Goal: Task Accomplishment & Management: Use online tool/utility

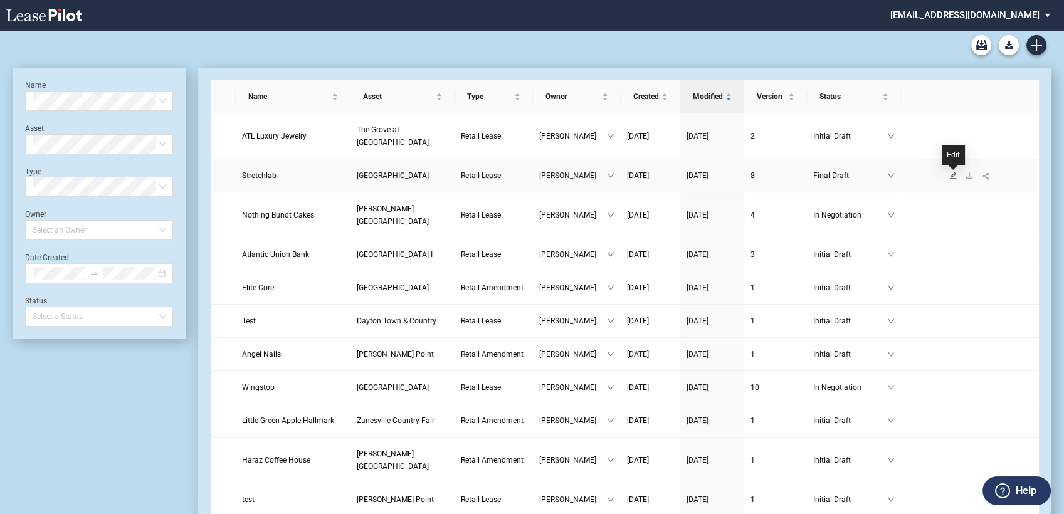
click at [954, 176] on icon "edit" at bounding box center [953, 176] width 8 height 8
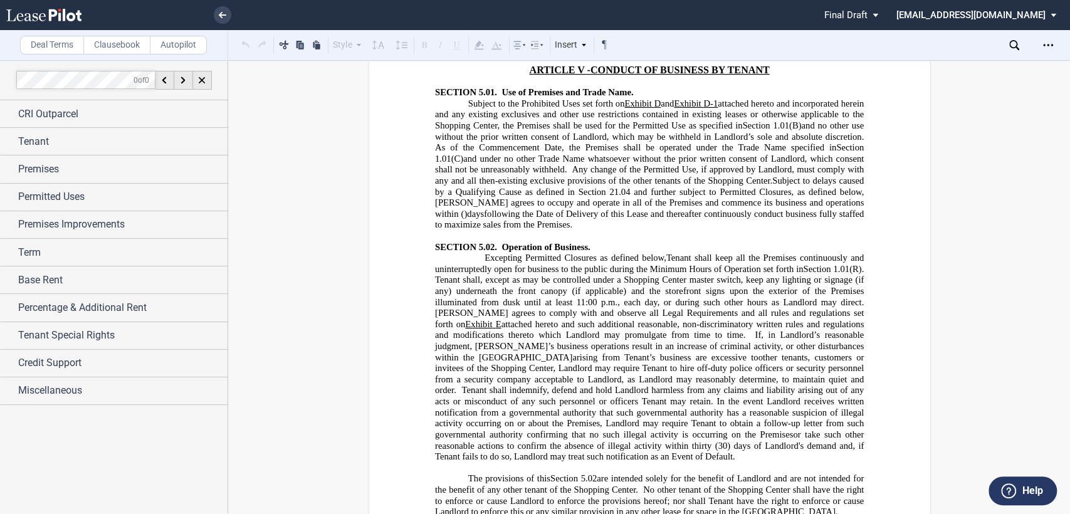
scroll to position [6410, 0]
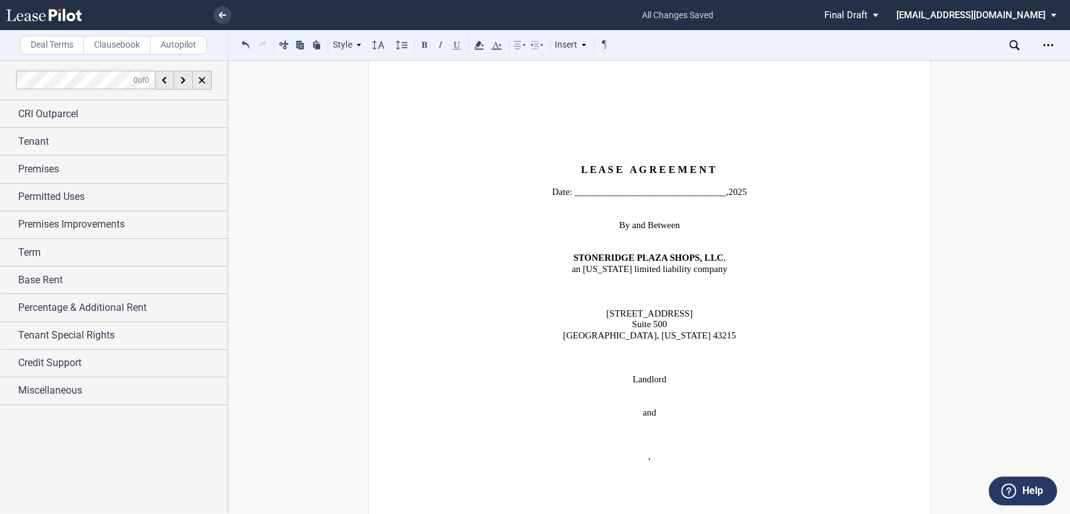
scroll to position [0, 0]
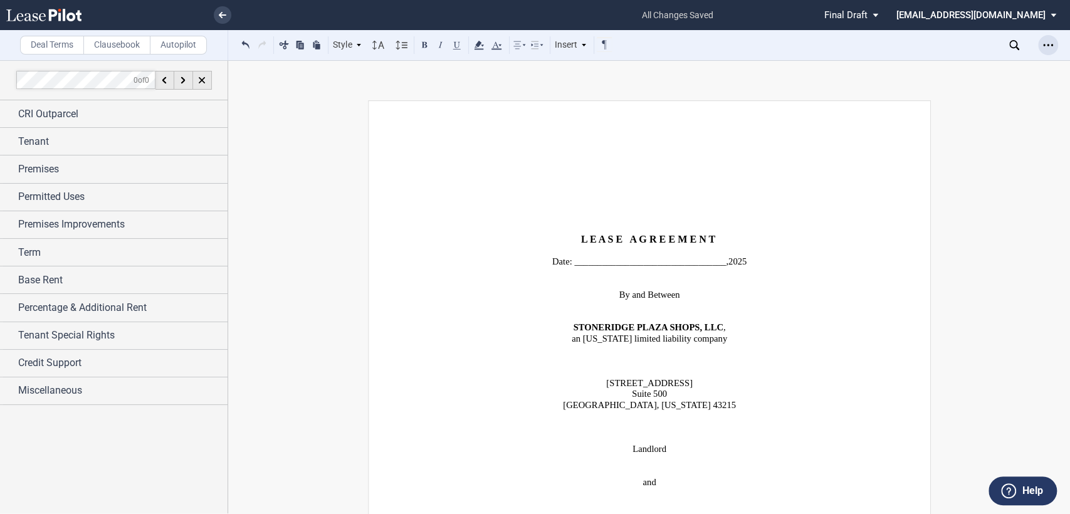
click at [1048, 44] on icon "Open Lease options menu" at bounding box center [1048, 45] width 10 height 10
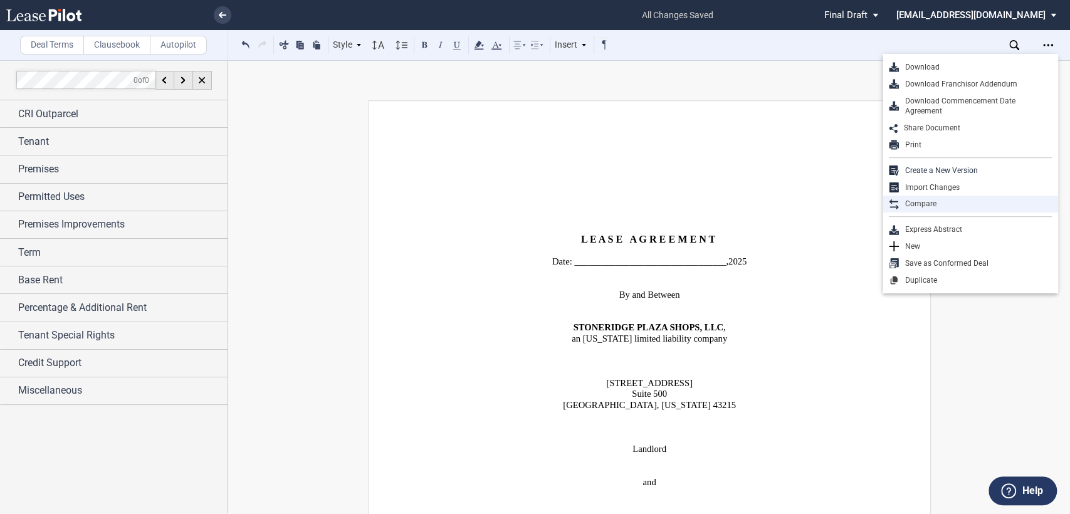
click at [923, 202] on div "Compare" at bounding box center [975, 204] width 153 height 11
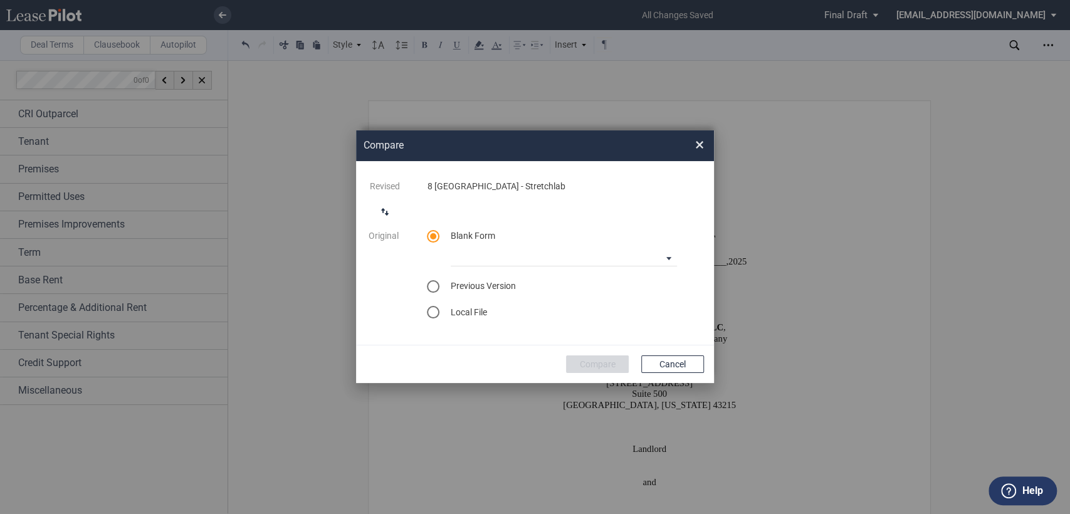
click at [434, 285] on div "select previous version" at bounding box center [433, 286] width 13 height 13
click at [670, 283] on md-select "Select version for comparison Version 1 Version 2 6-5-2025 Version 3 Version 4 …" at bounding box center [564, 283] width 226 height 19
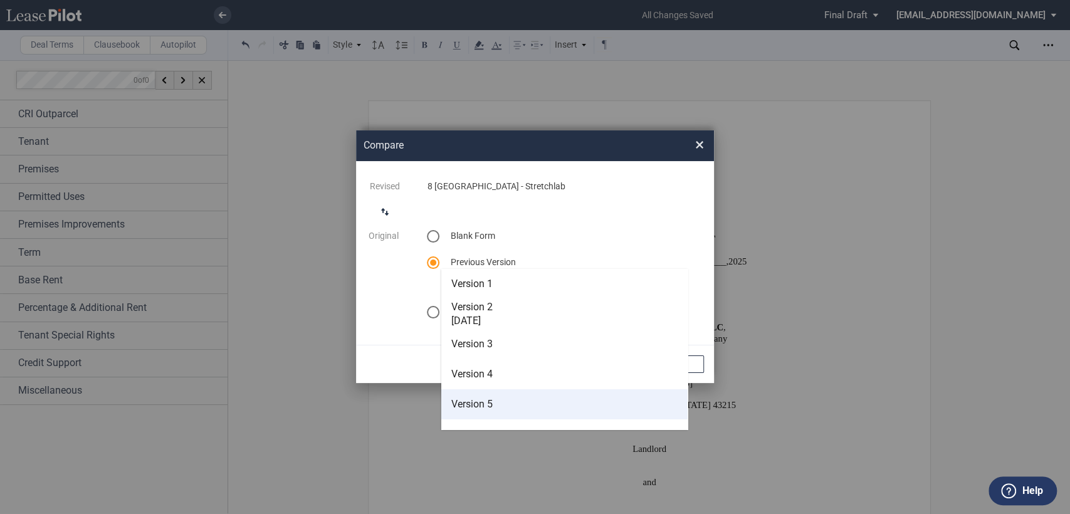
scroll to position [50, 0]
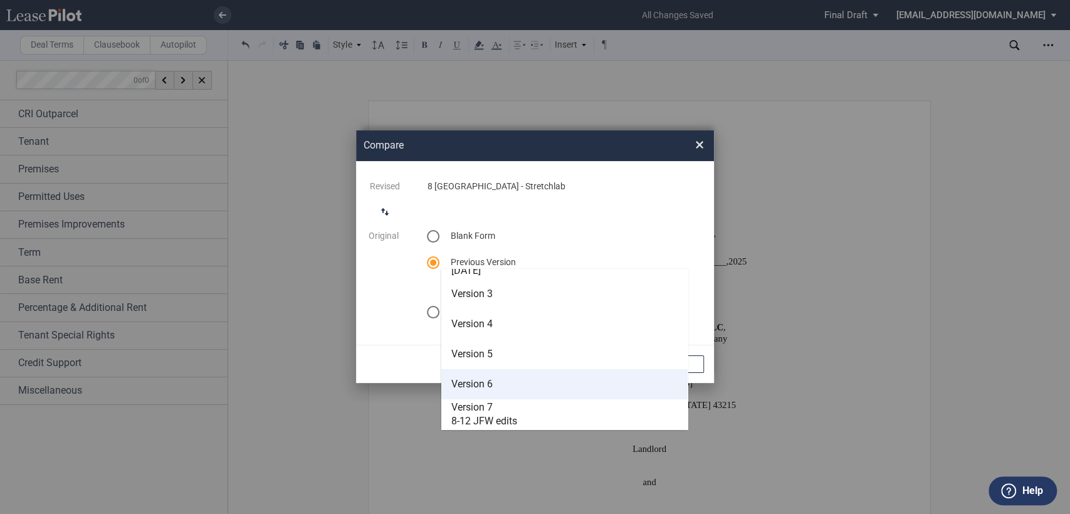
click at [473, 386] on span "Version 6" at bounding box center [471, 384] width 41 height 12
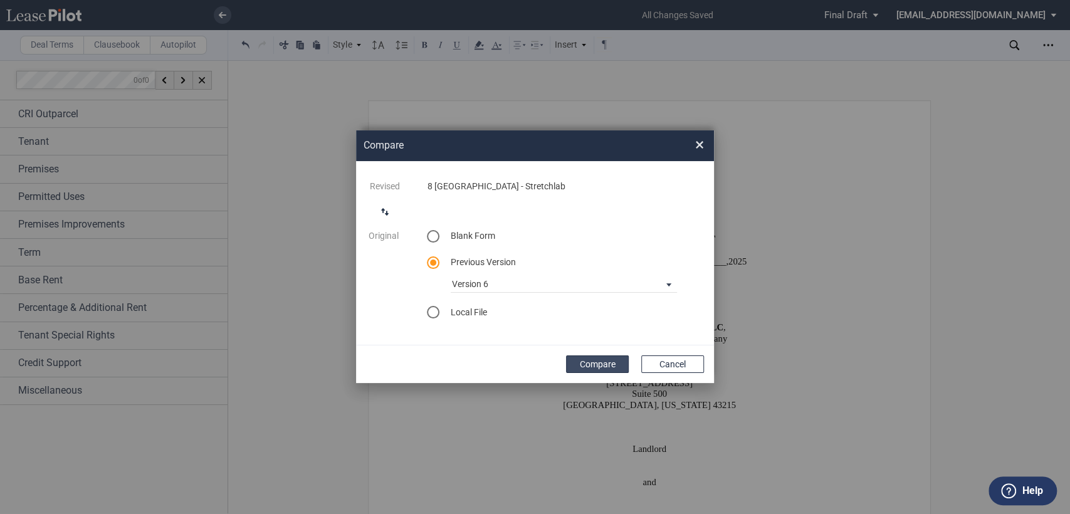
click at [594, 365] on button "Compare" at bounding box center [597, 365] width 63 height 18
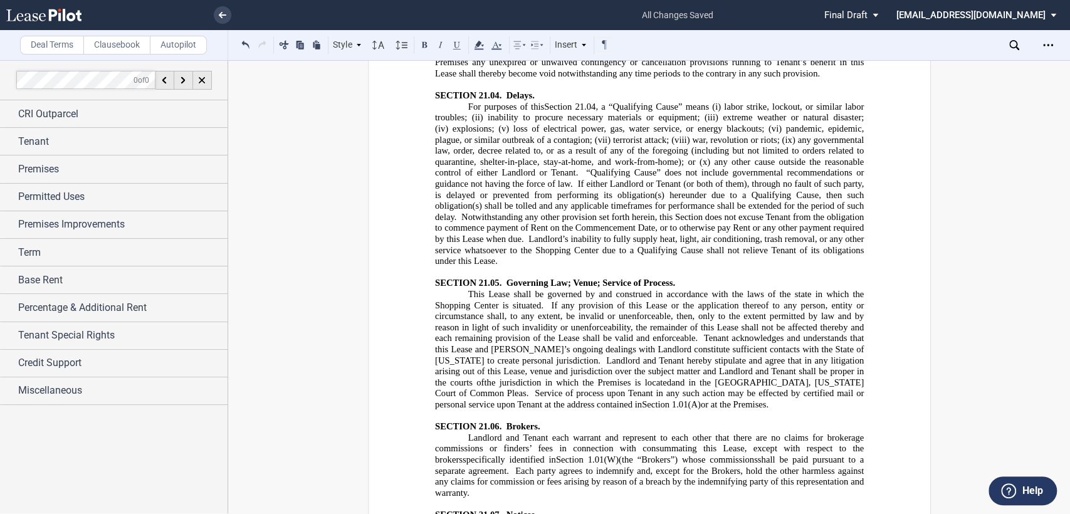
scroll to position [16442, 0]
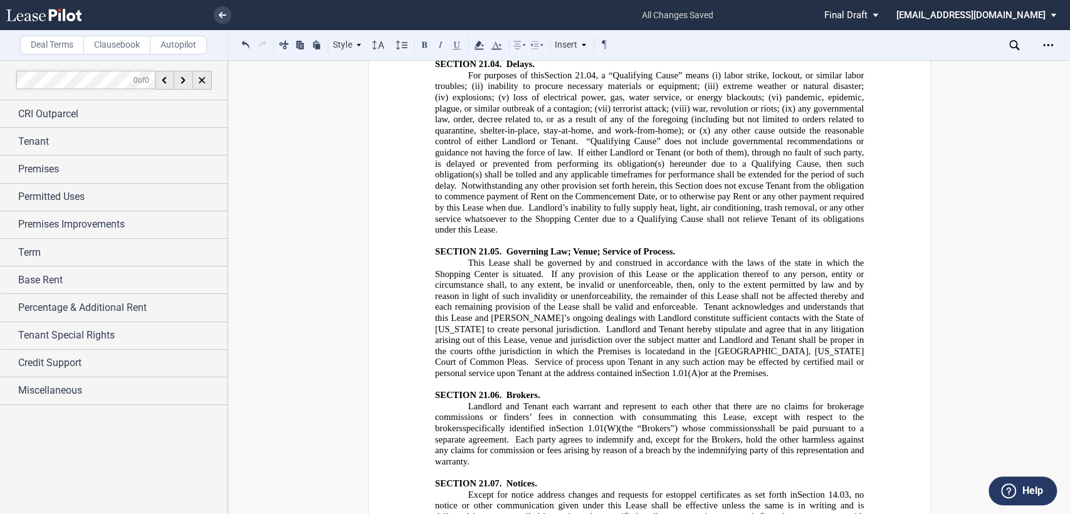
drag, startPoint x: 592, startPoint y: 171, endPoint x: 737, endPoint y: 182, distance: 146.0
drag, startPoint x: 592, startPoint y: 169, endPoint x: 721, endPoint y: 182, distance: 129.9
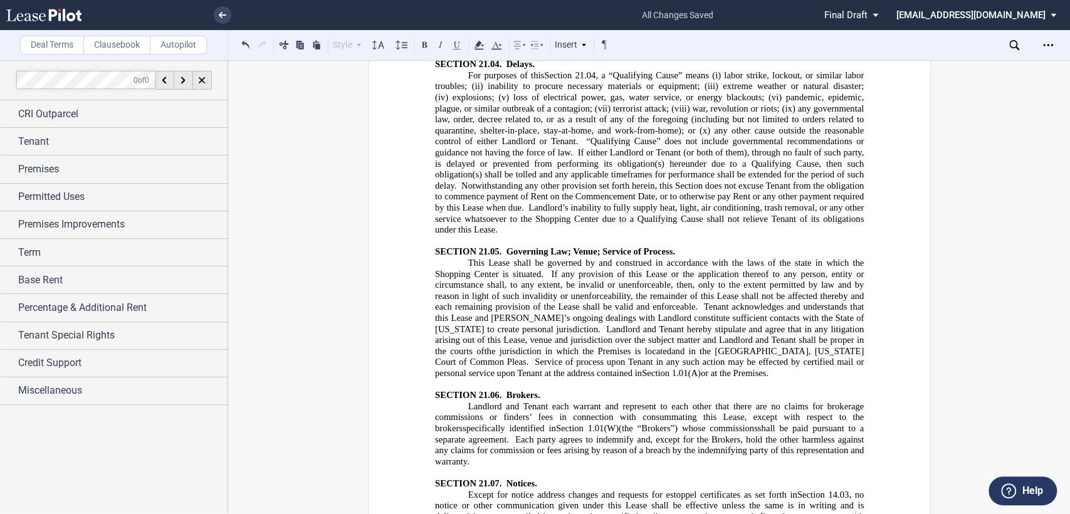
drag, startPoint x: 740, startPoint y: 188, endPoint x: 593, endPoint y: 164, distance: 148.8
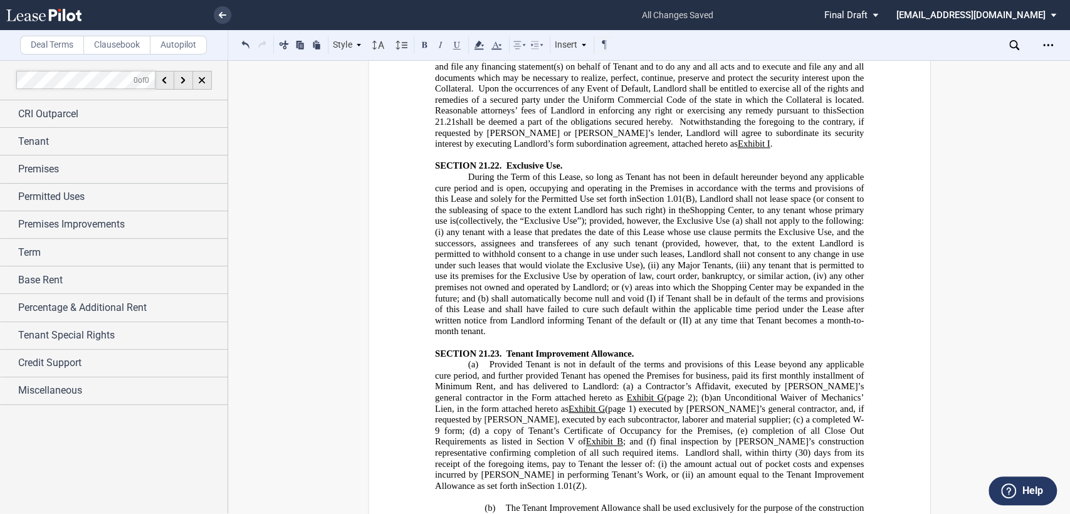
scroll to position [19159, 0]
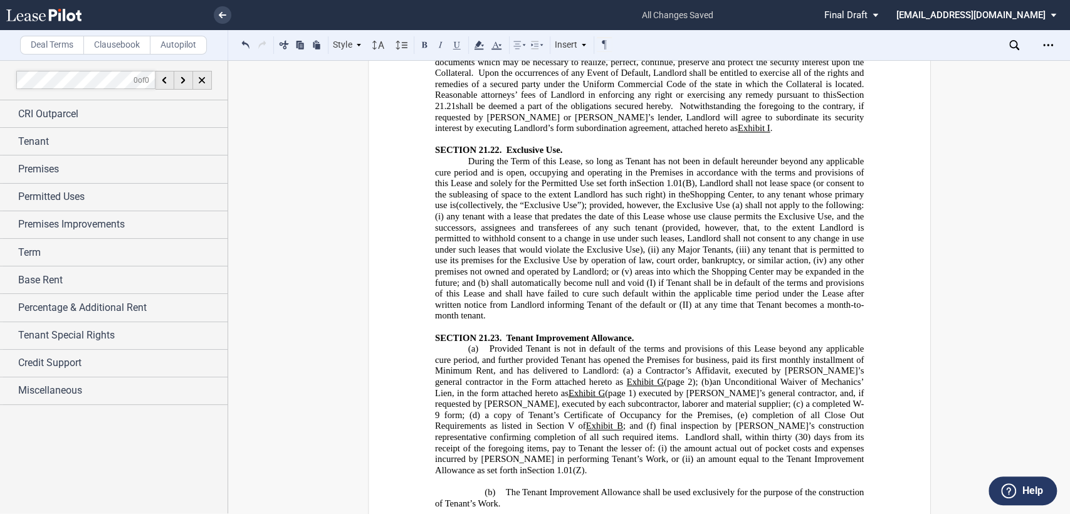
click at [571, 44] on div "Insert" at bounding box center [571, 45] width 36 height 16
click at [578, 92] on div "Page Break" at bounding box center [597, 98] width 88 height 17
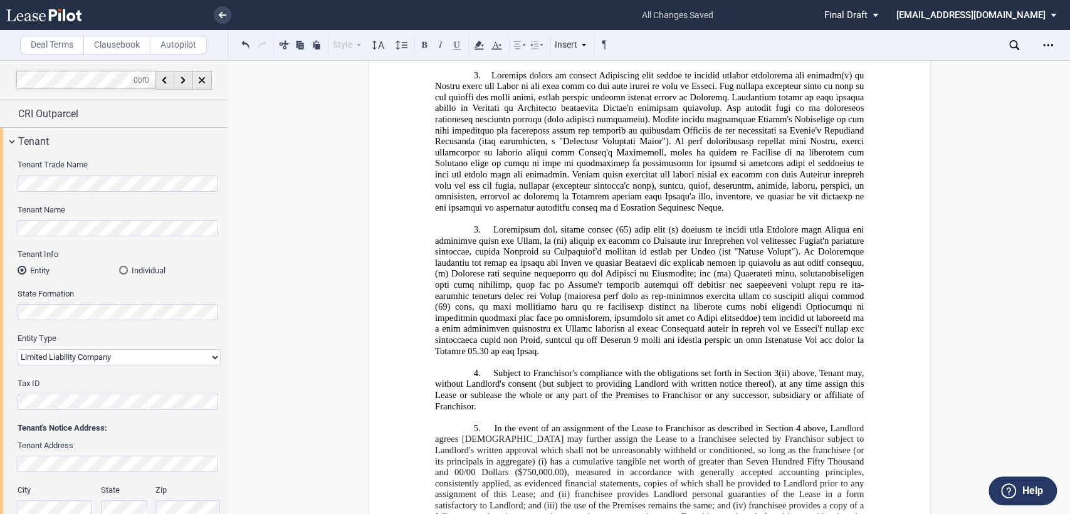
scroll to position [0, 0]
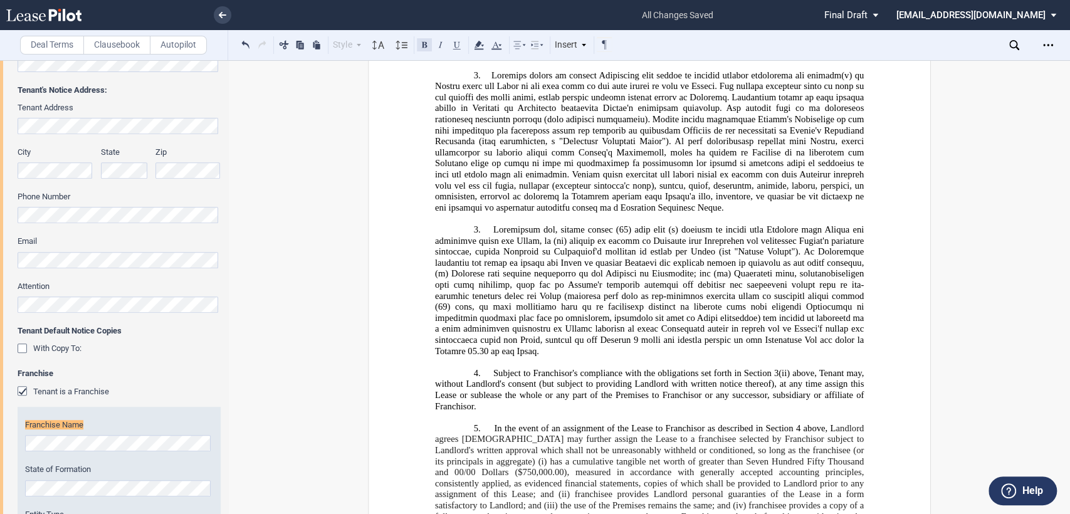
click at [423, 44] on button at bounding box center [424, 44] width 15 height 15
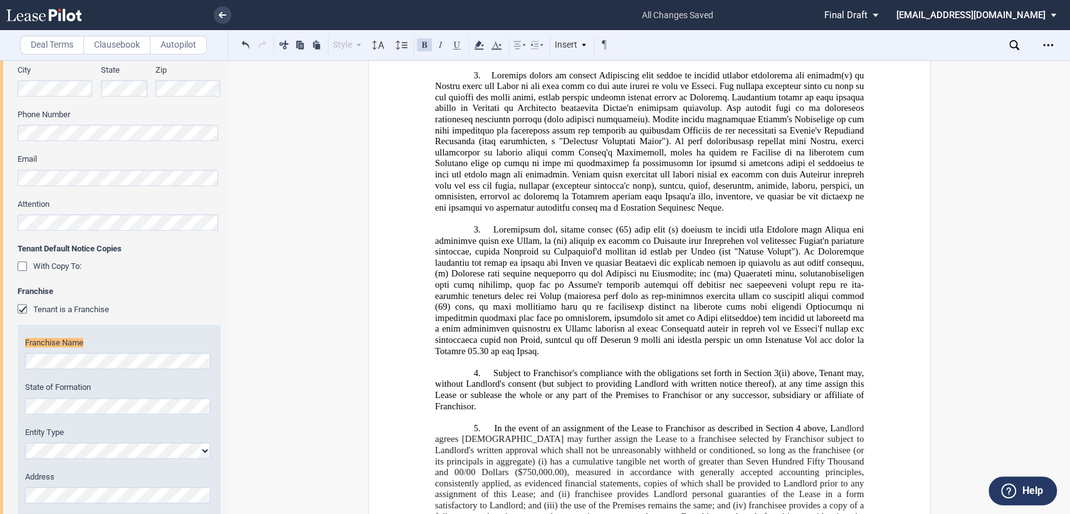
click at [423, 44] on button at bounding box center [424, 44] width 15 height 15
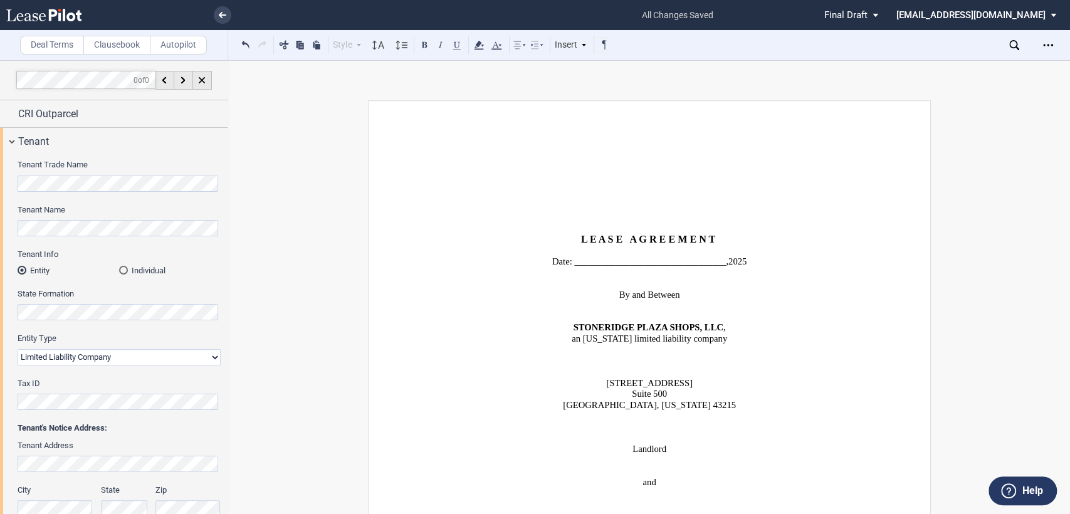
scroll to position [420, 0]
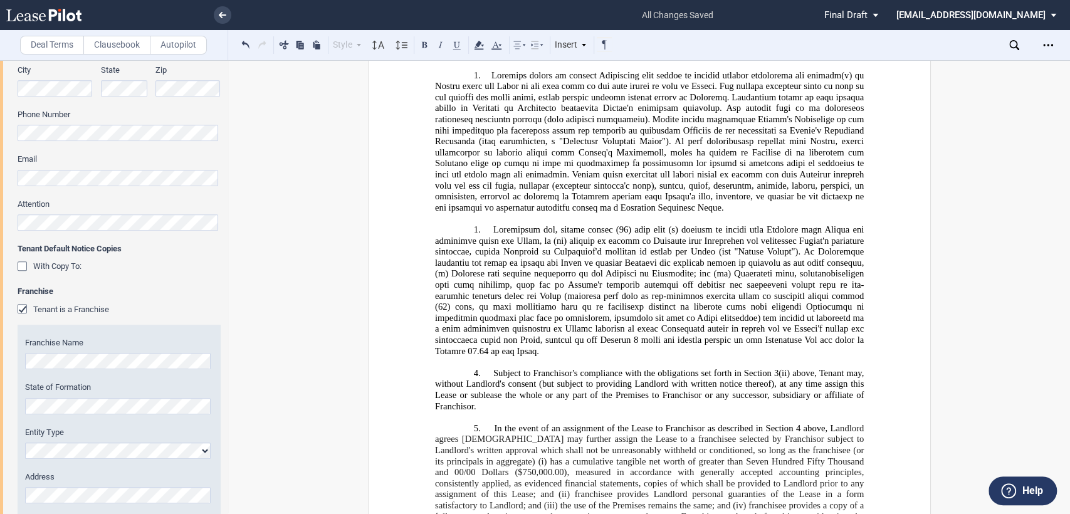
click at [424, 42] on button at bounding box center [424, 44] width 15 height 15
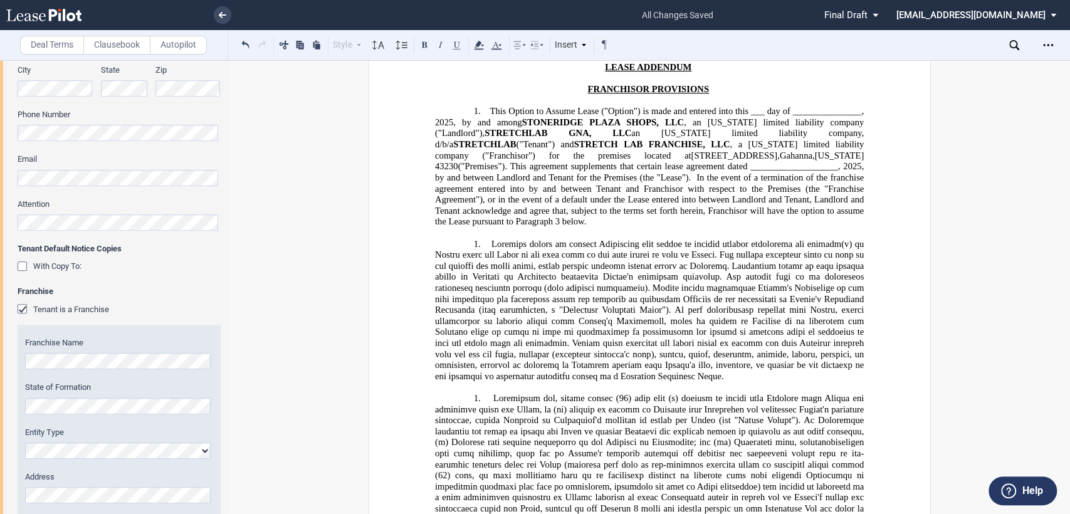
scroll to position [0, 0]
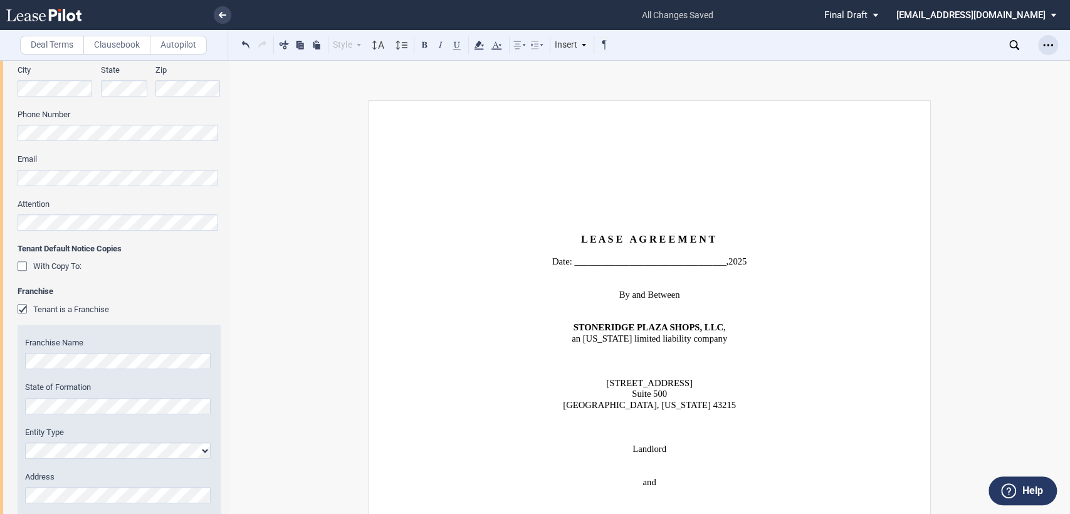
click at [1048, 47] on icon "Open Lease options menu" at bounding box center [1048, 45] width 10 height 10
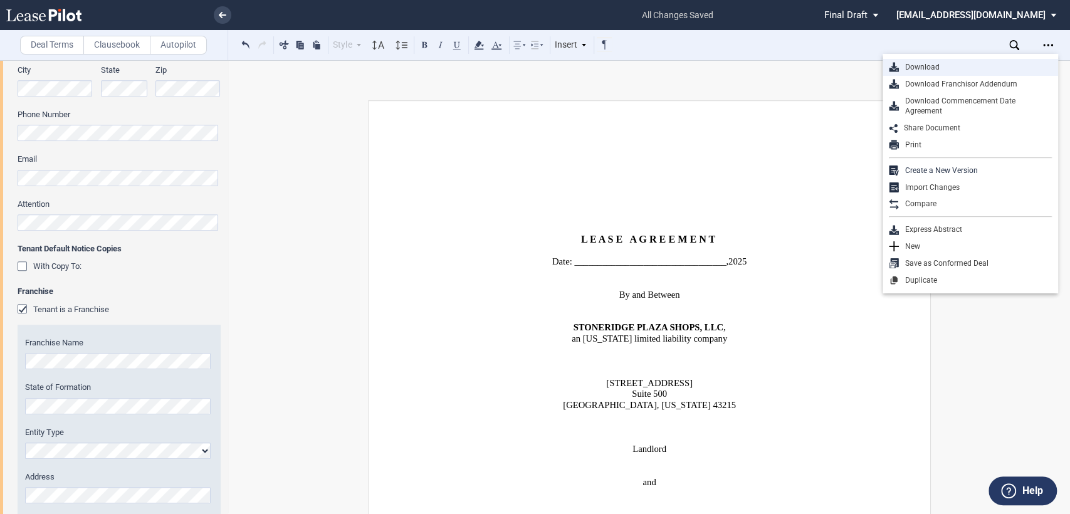
click at [917, 68] on div "Download" at bounding box center [975, 67] width 153 height 11
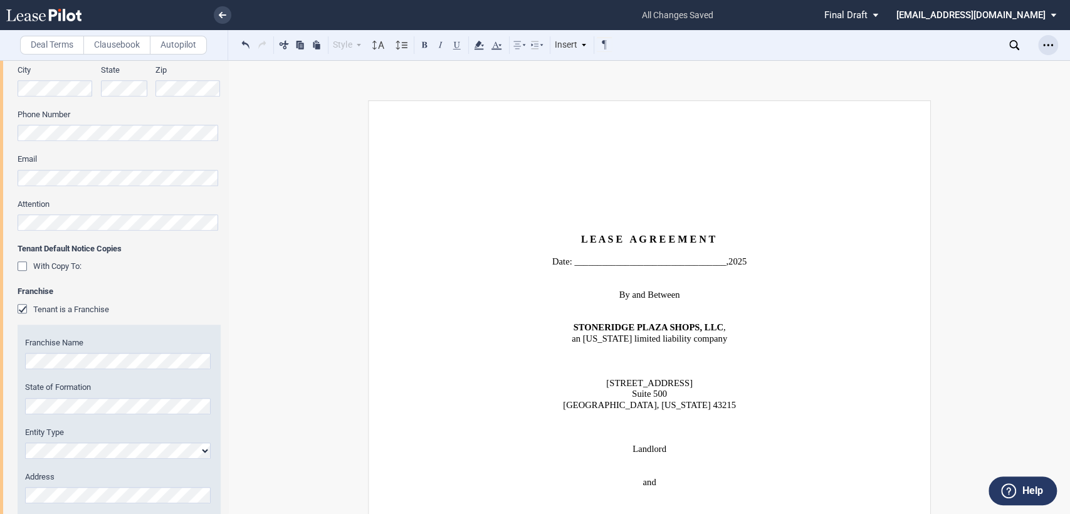
click at [1048, 46] on use "Open Lease options menu" at bounding box center [1048, 45] width 10 height 2
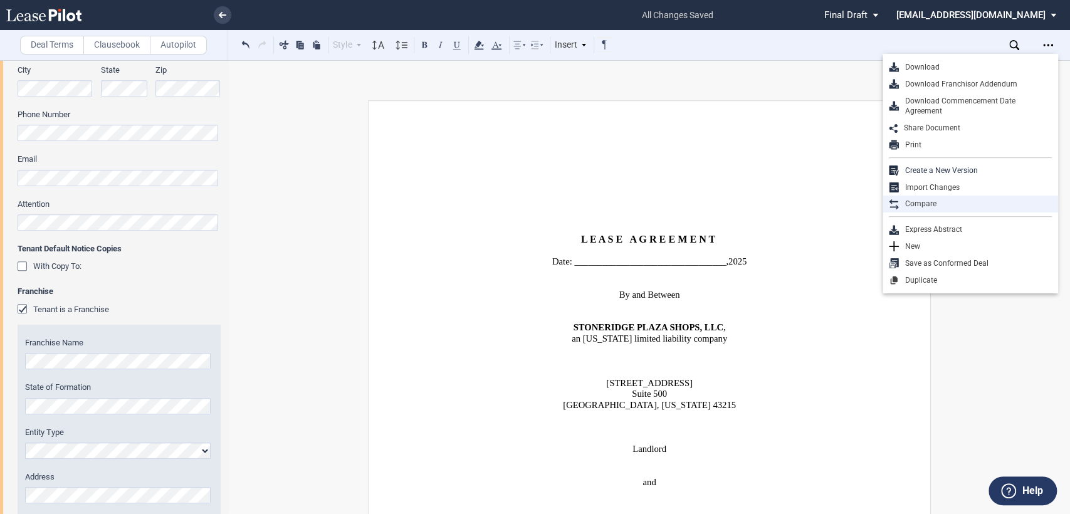
click at [923, 207] on div "Compare" at bounding box center [975, 204] width 153 height 11
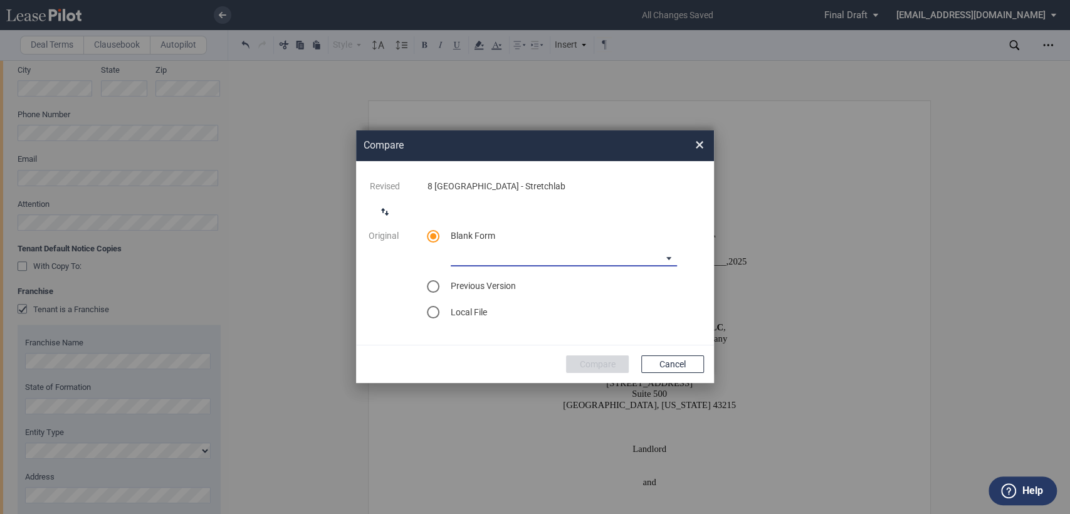
click at [671, 258] on md-select "CASTO North Carolina Lease Blank CASTO Ohio Lease Blank CASTO Hartwell Village …" at bounding box center [564, 257] width 226 height 19
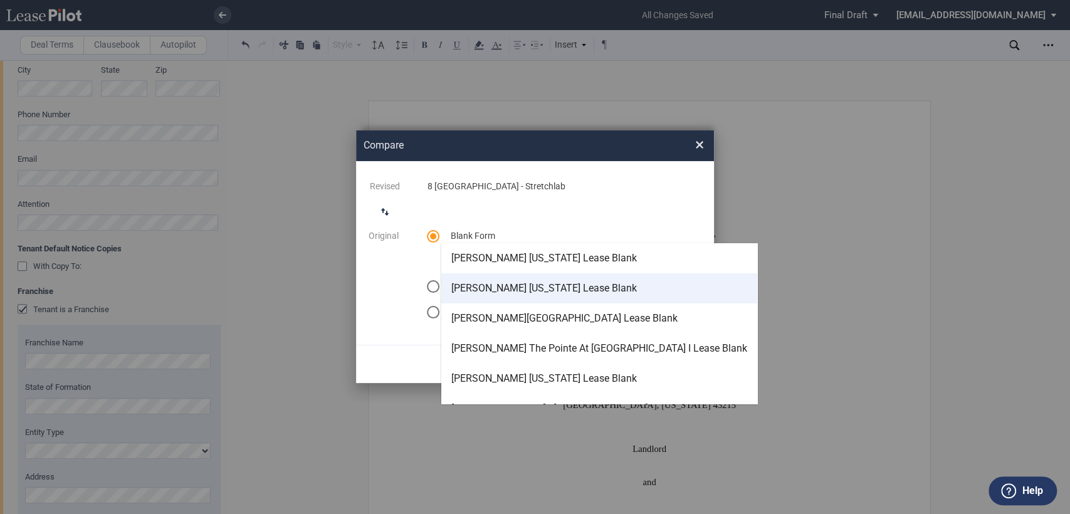
click at [518, 284] on div "[PERSON_NAME] [US_STATE] Lease Blank" at bounding box center [544, 289] width 186 height 14
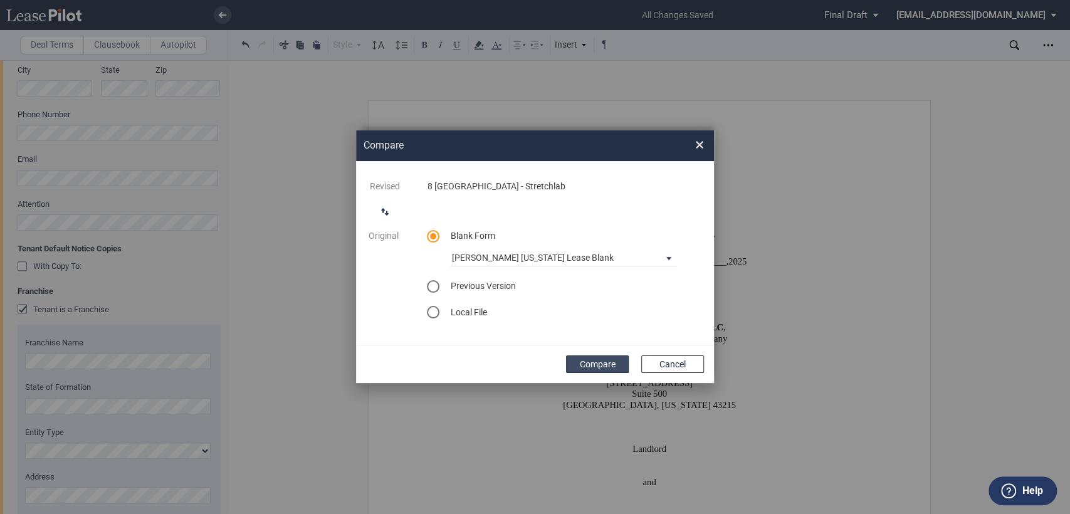
click at [582, 362] on button "Compare" at bounding box center [597, 365] width 63 height 18
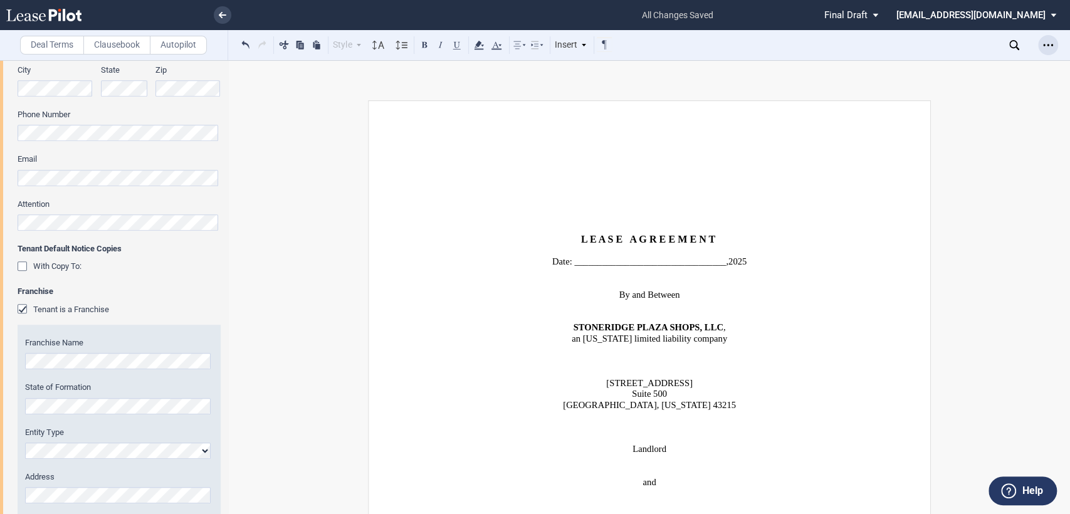
click at [1050, 41] on icon "Open Lease options menu" at bounding box center [1048, 45] width 10 height 10
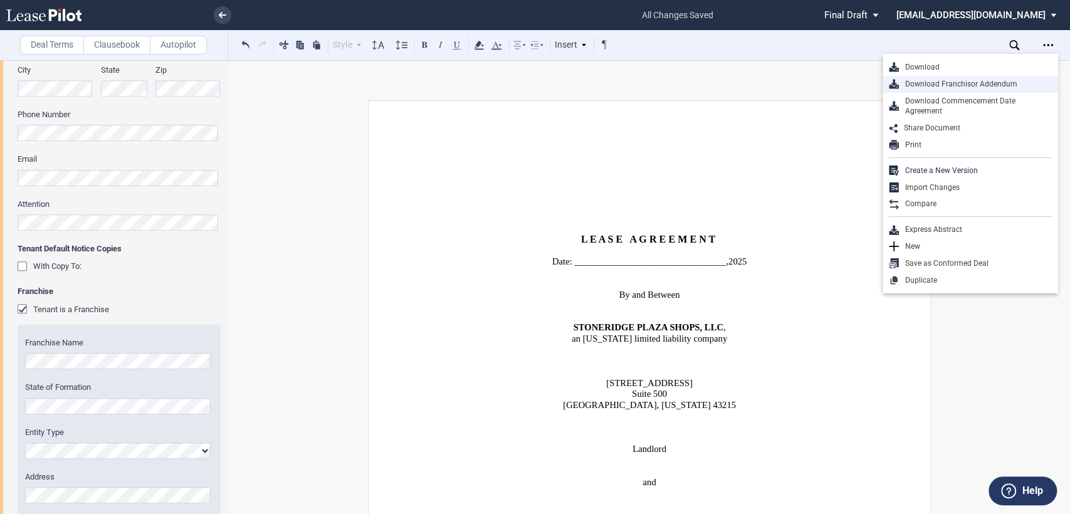
click at [920, 85] on div "Download Franchisor Addendum" at bounding box center [975, 84] width 153 height 11
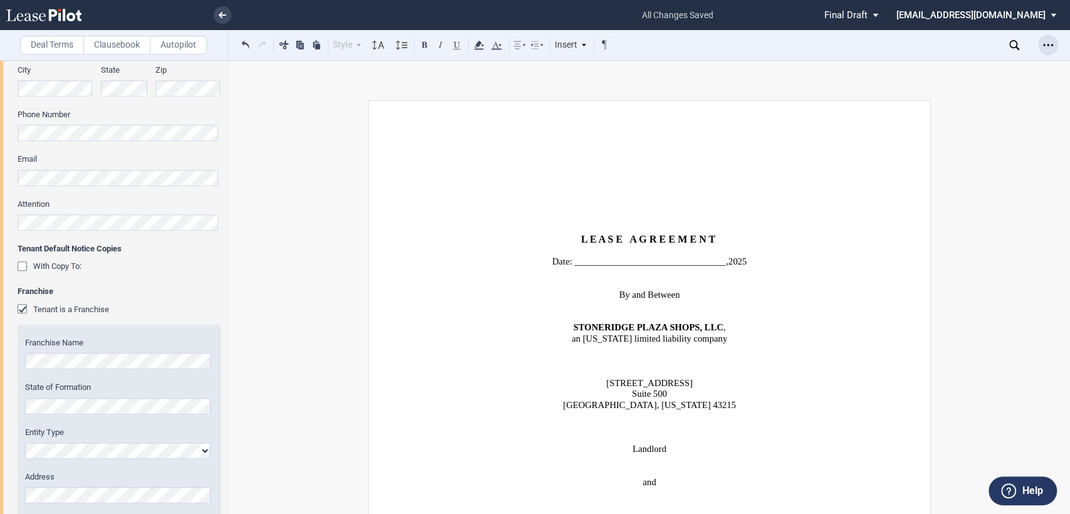
click at [1047, 46] on icon "Open Lease options menu" at bounding box center [1048, 45] width 10 height 10
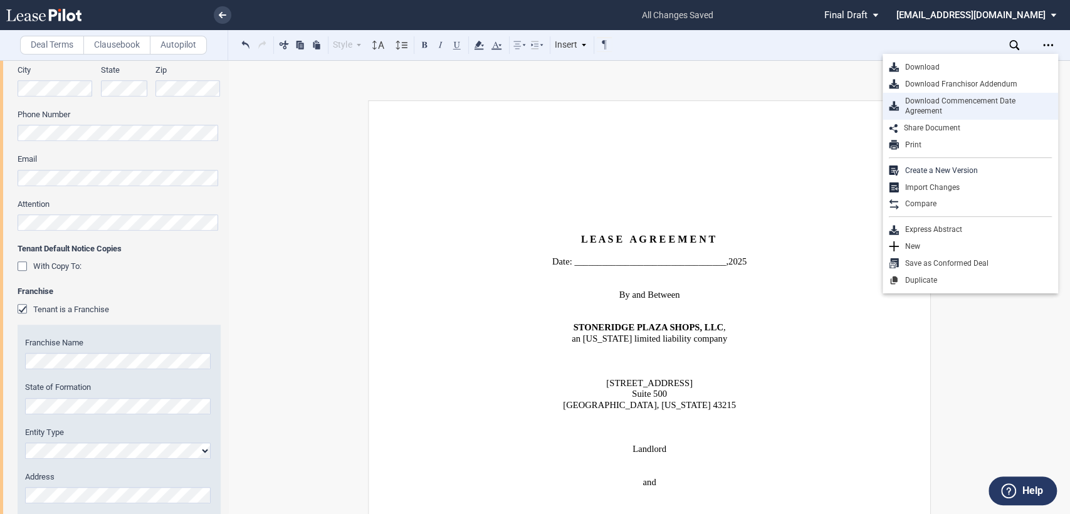
click at [923, 105] on div "Download Commencement Date Agreement" at bounding box center [975, 106] width 153 height 21
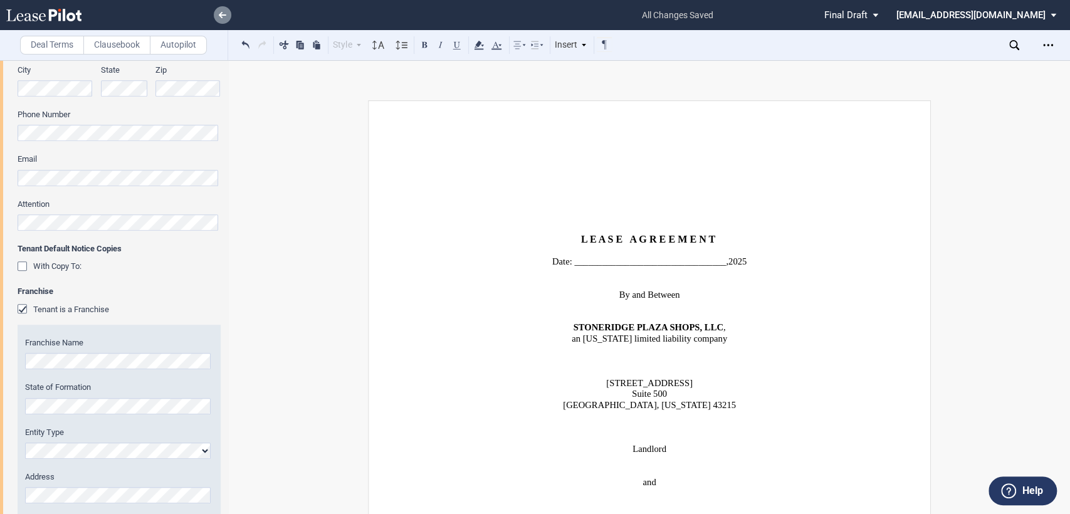
click at [221, 14] on use at bounding box center [223, 15] width 8 height 6
